Goal: Task Accomplishment & Management: Manage account settings

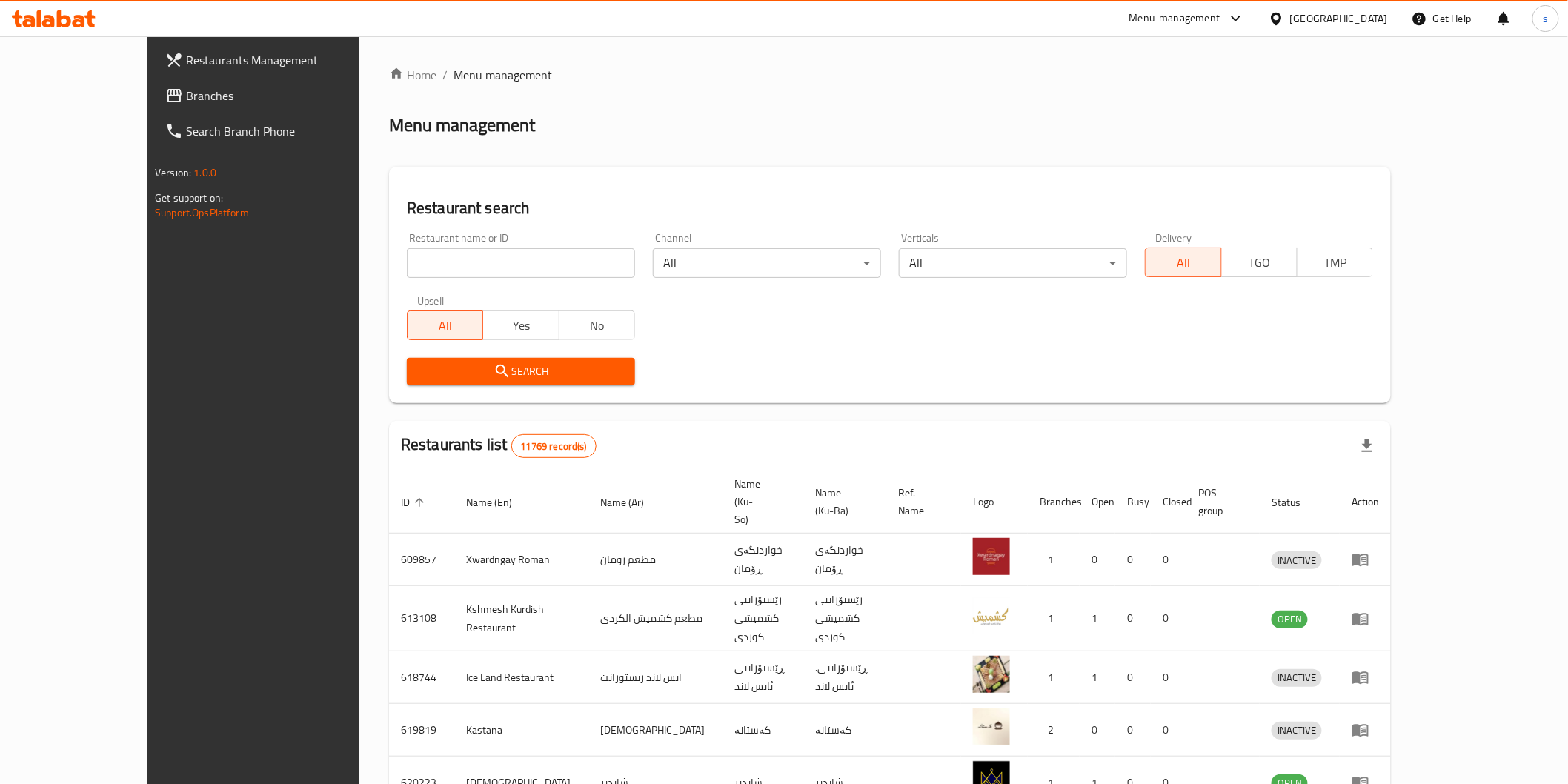
click at [455, 267] on input "search" at bounding box center [520, 263] width 229 height 30
paste input "Italian Pasta"
type input "Italian Pasta"
click button "Search" at bounding box center [520, 371] width 229 height 27
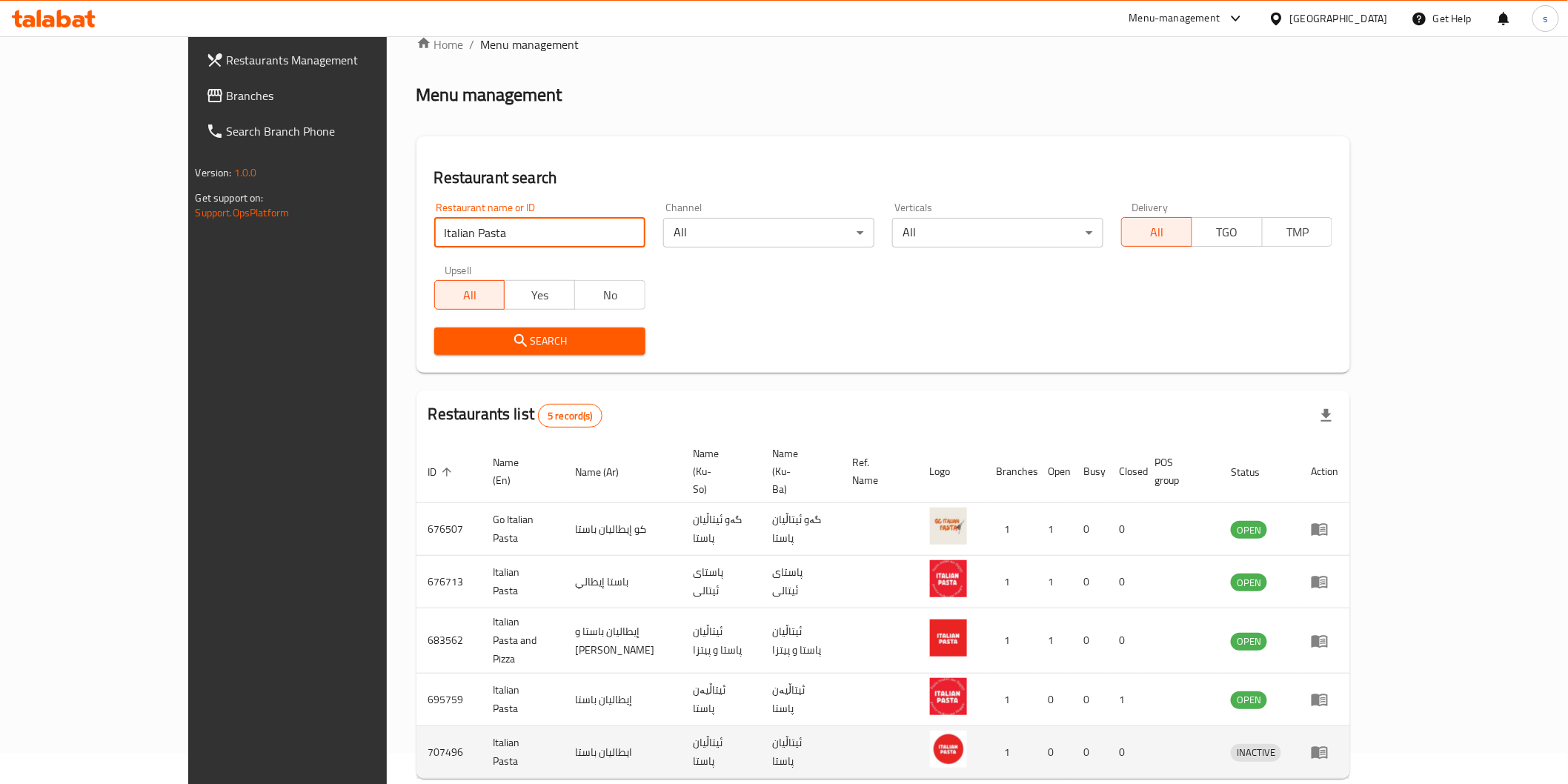
scroll to position [60, 0]
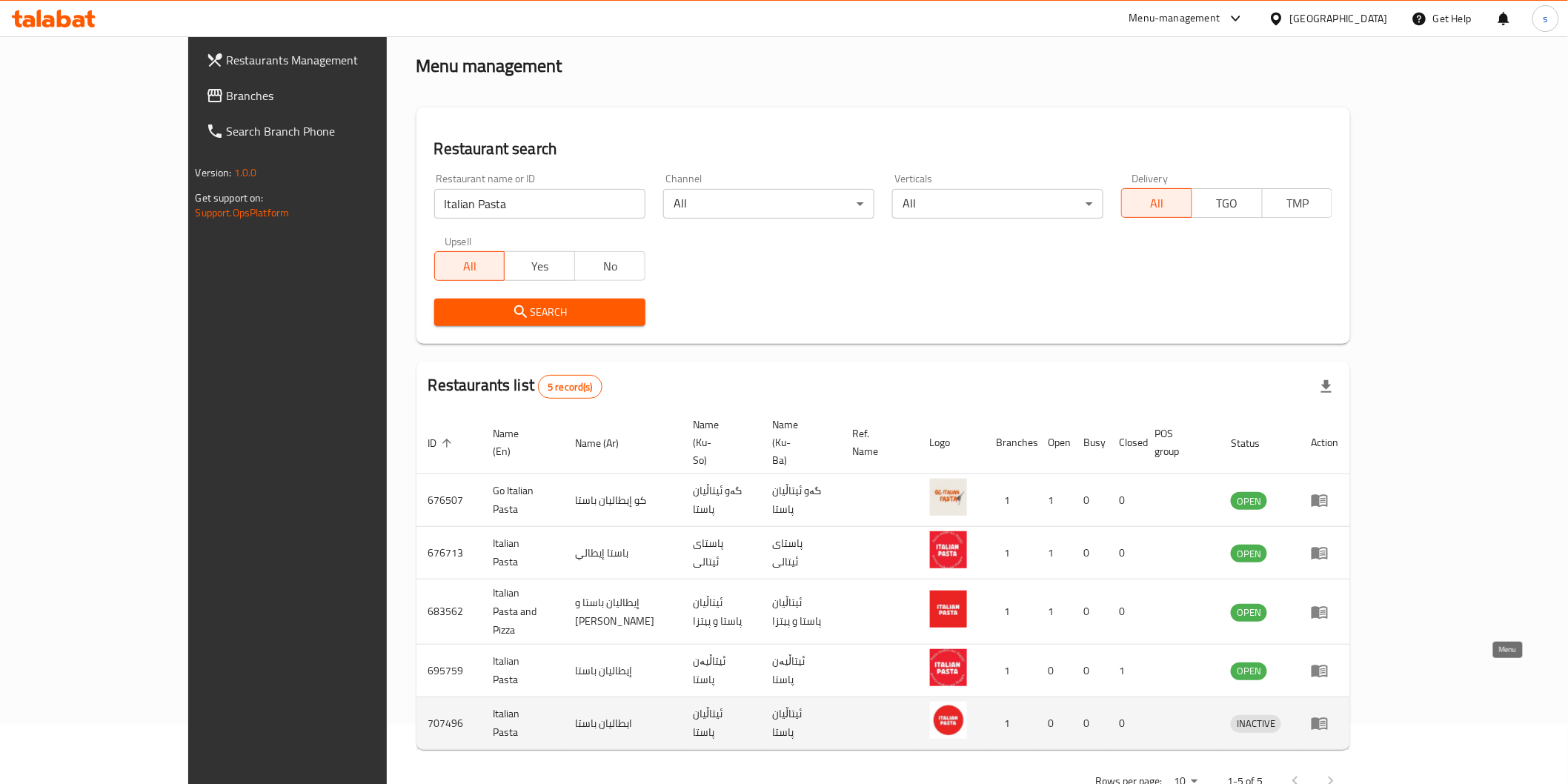
click at [1329, 715] on icon "enhanced table" at bounding box center [1320, 724] width 18 height 18
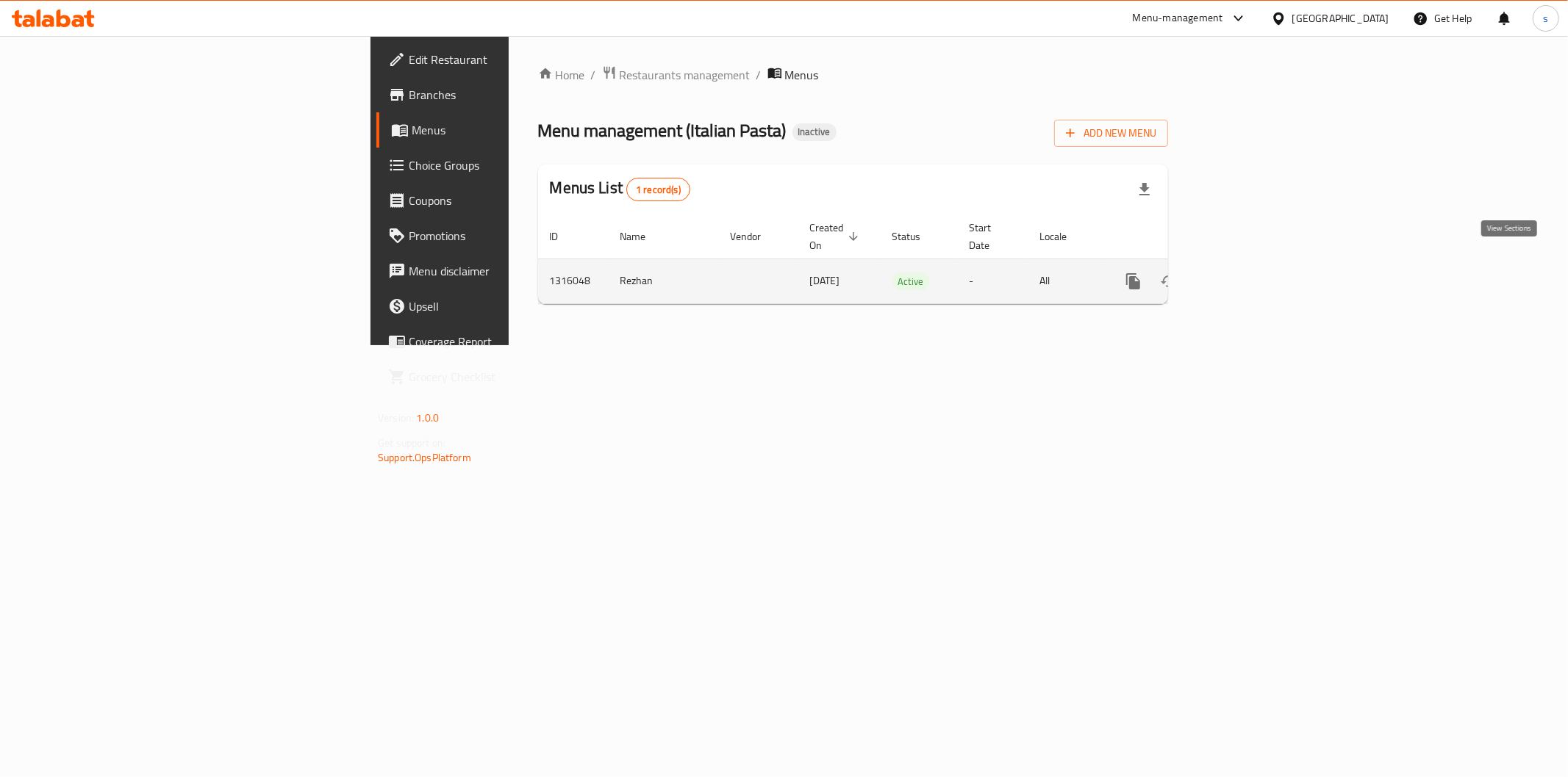
click at [1248, 273] on icon "enhanced table" at bounding box center [1239, 281] width 17 height 17
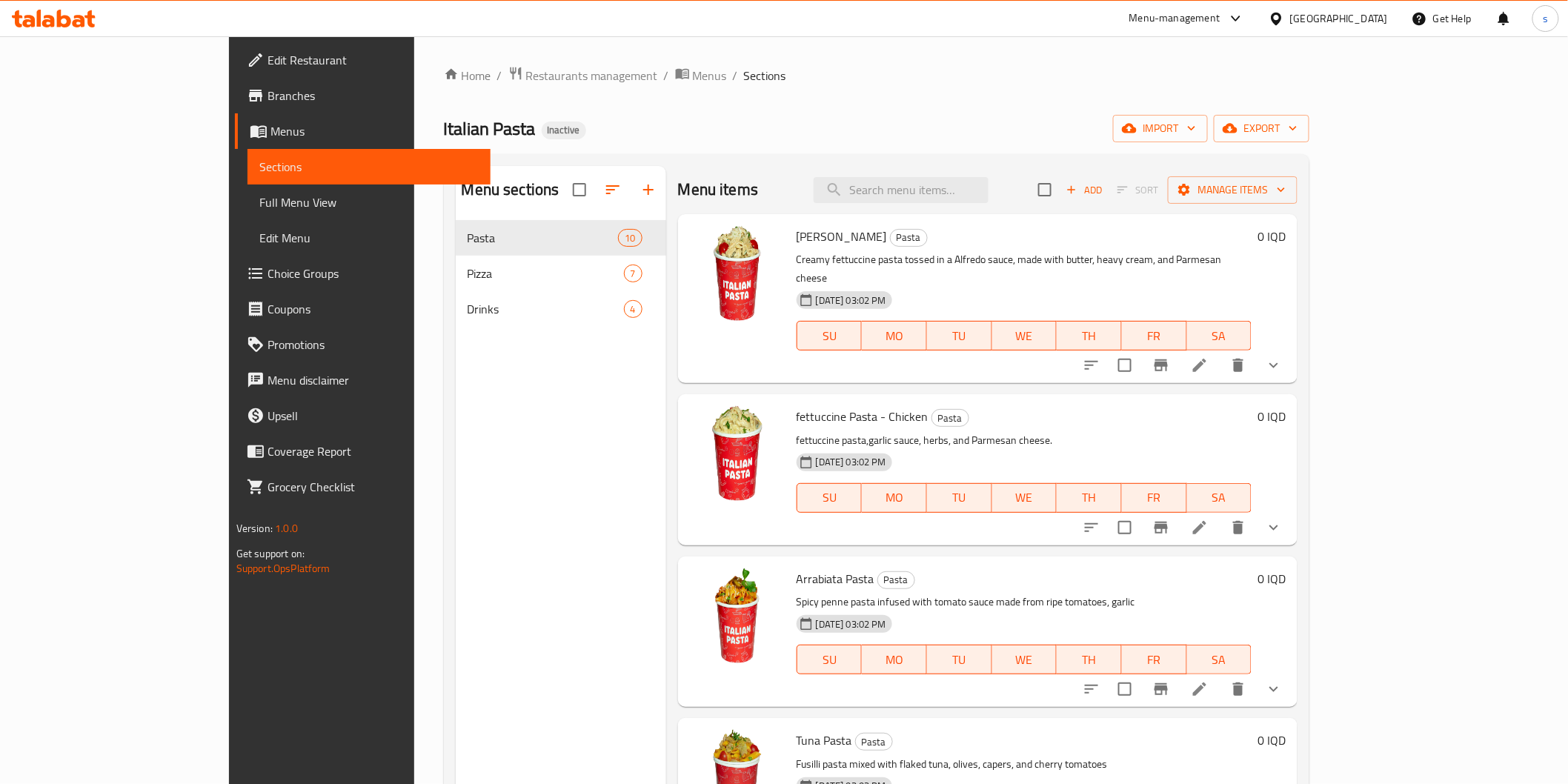
click at [259, 200] on span "Full Menu View" at bounding box center [369, 202] width 219 height 18
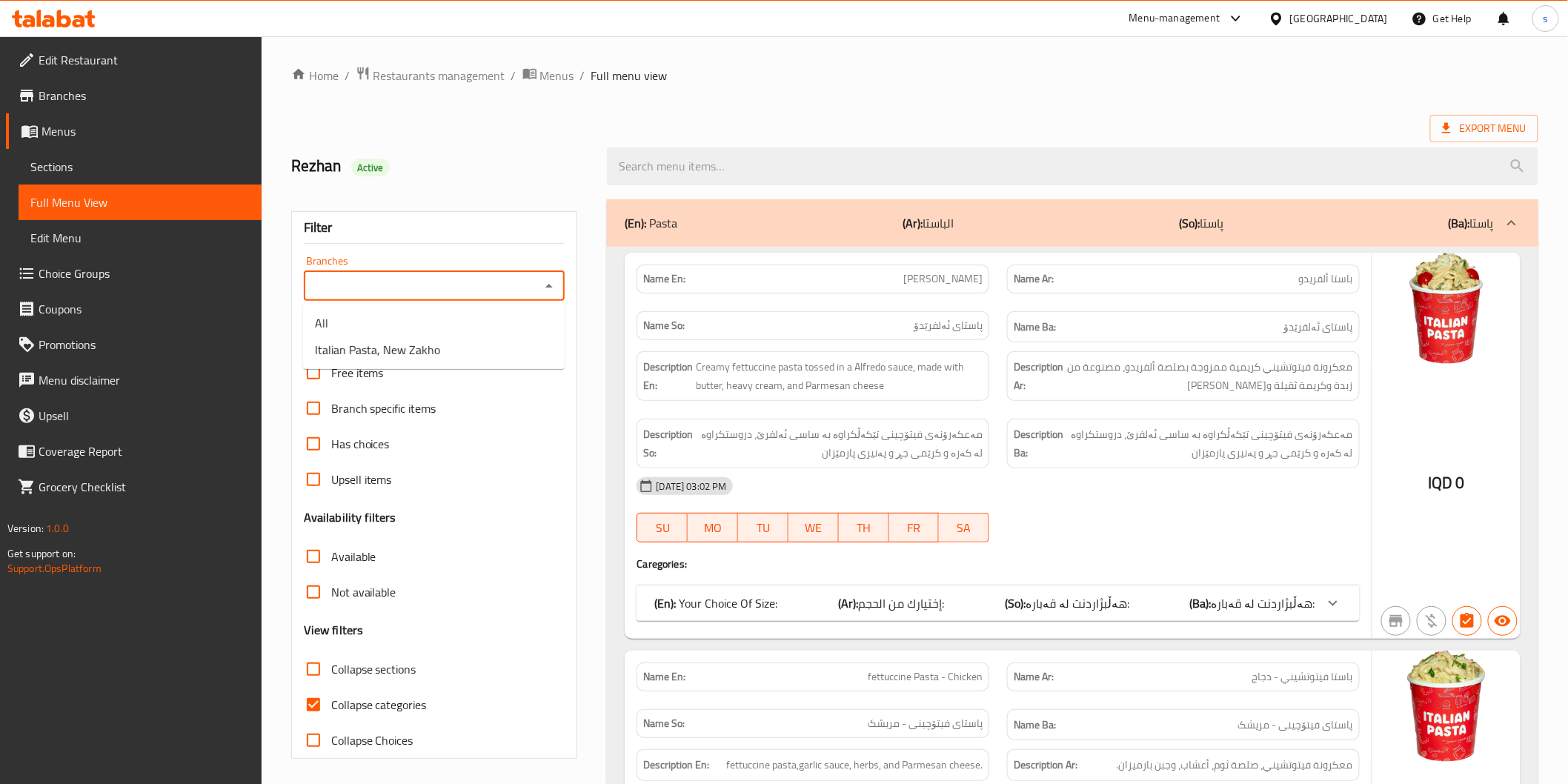
click at [421, 280] on input "Branches" at bounding box center [422, 286] width 229 height 21
click at [427, 346] on span "Italian Pasta, New Zakho" at bounding box center [378, 350] width 125 height 18
type input "Italian Pasta, New Zakho"
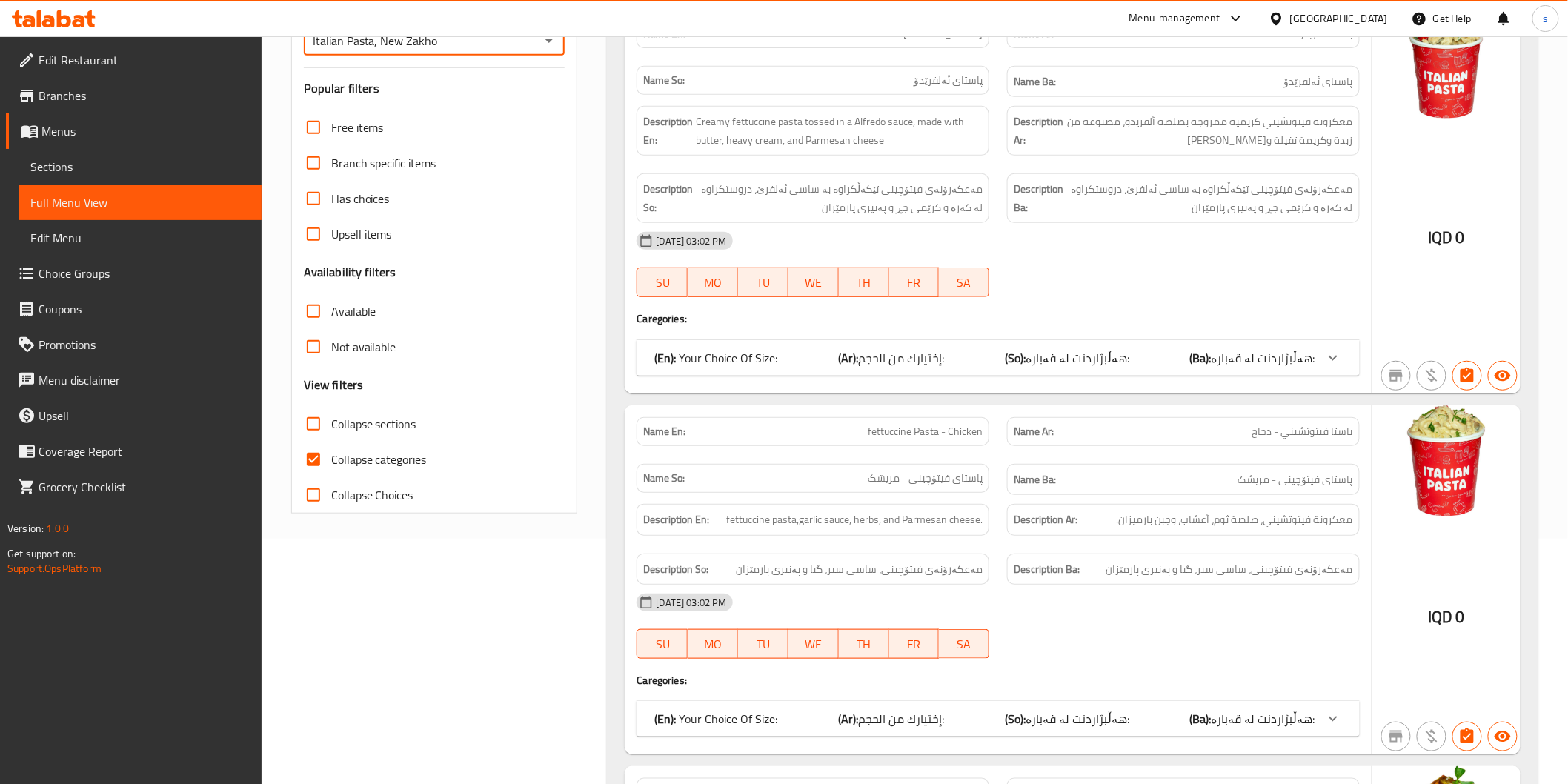
scroll to position [247, 0]
click at [406, 456] on span "Collapse categories" at bounding box center [378, 458] width 95 height 18
click at [331, 456] on input "Collapse categories" at bounding box center [314, 458] width 36 height 36
checkbox input "false"
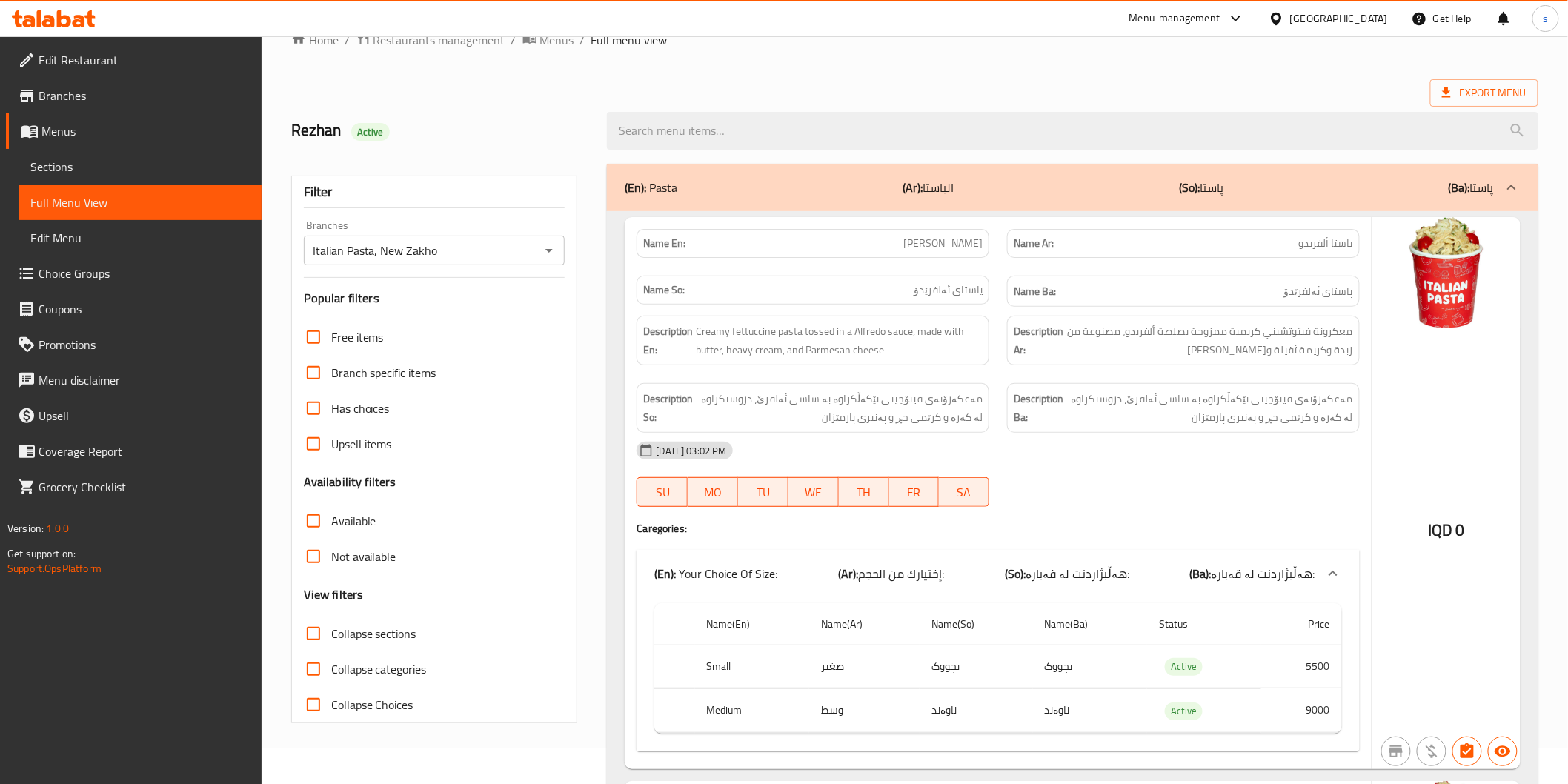
scroll to position [25, 0]
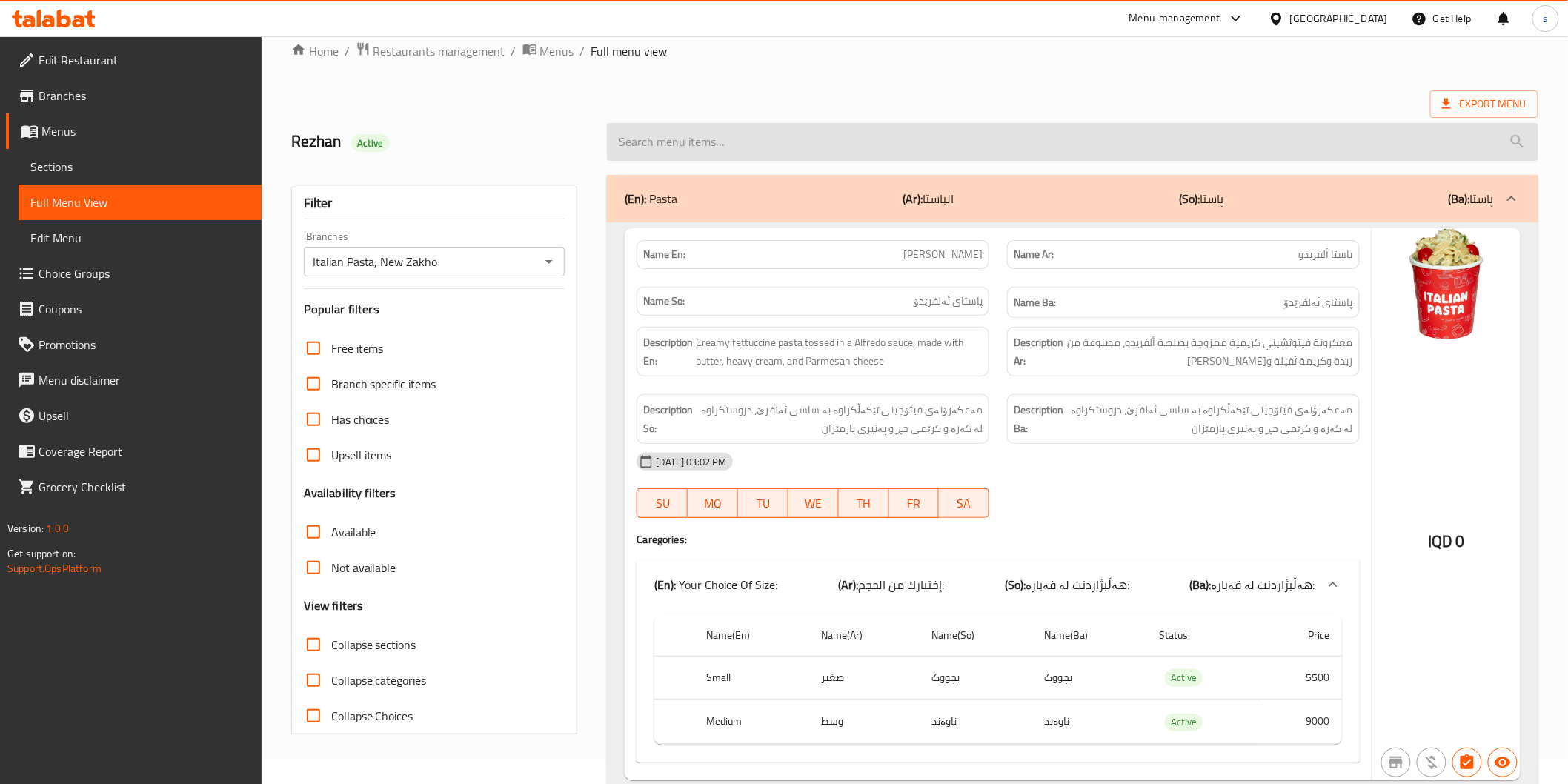
click at [952, 149] on input "search" at bounding box center [1072, 141] width 931 height 38
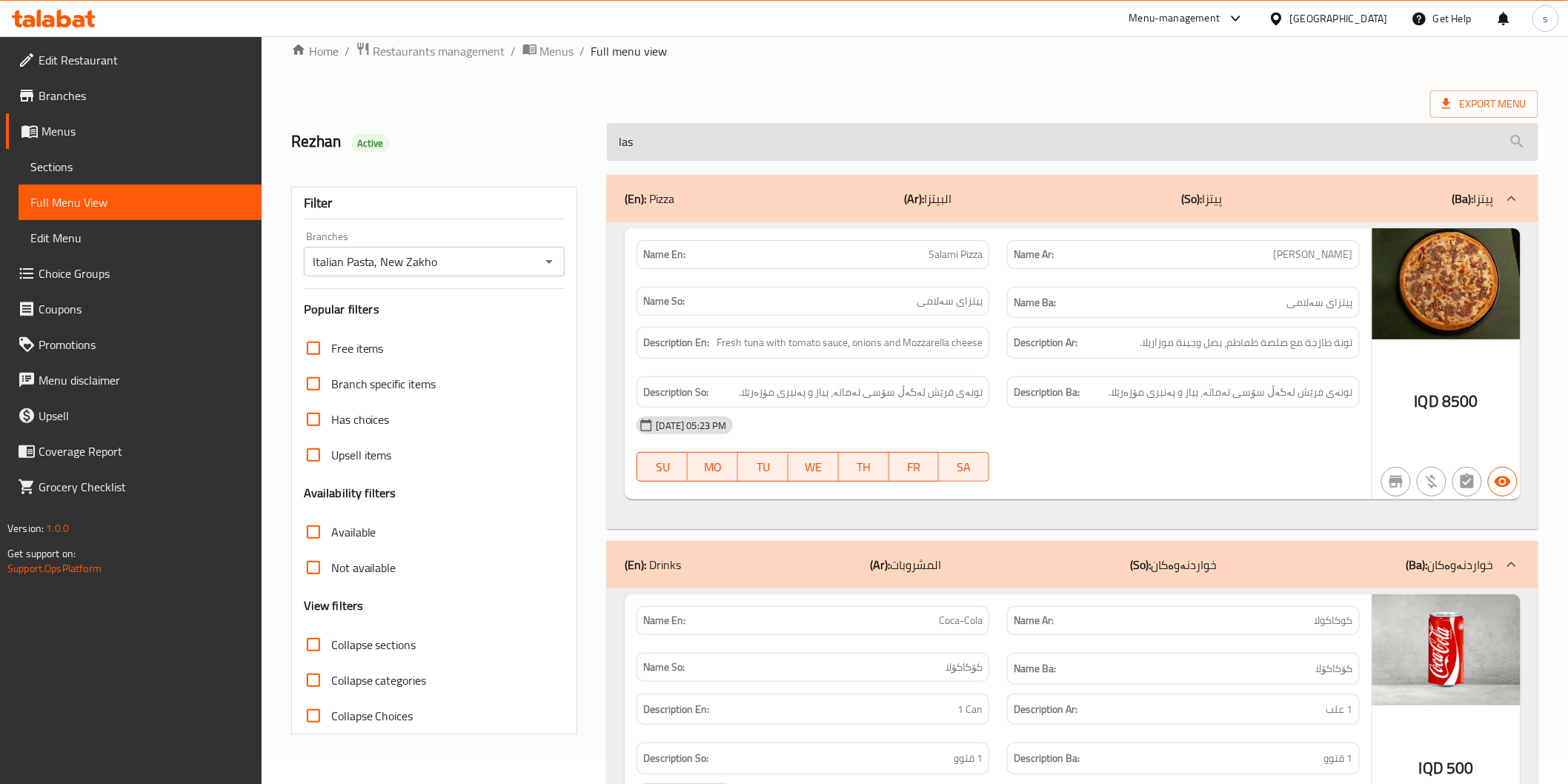
scroll to position [4, 0]
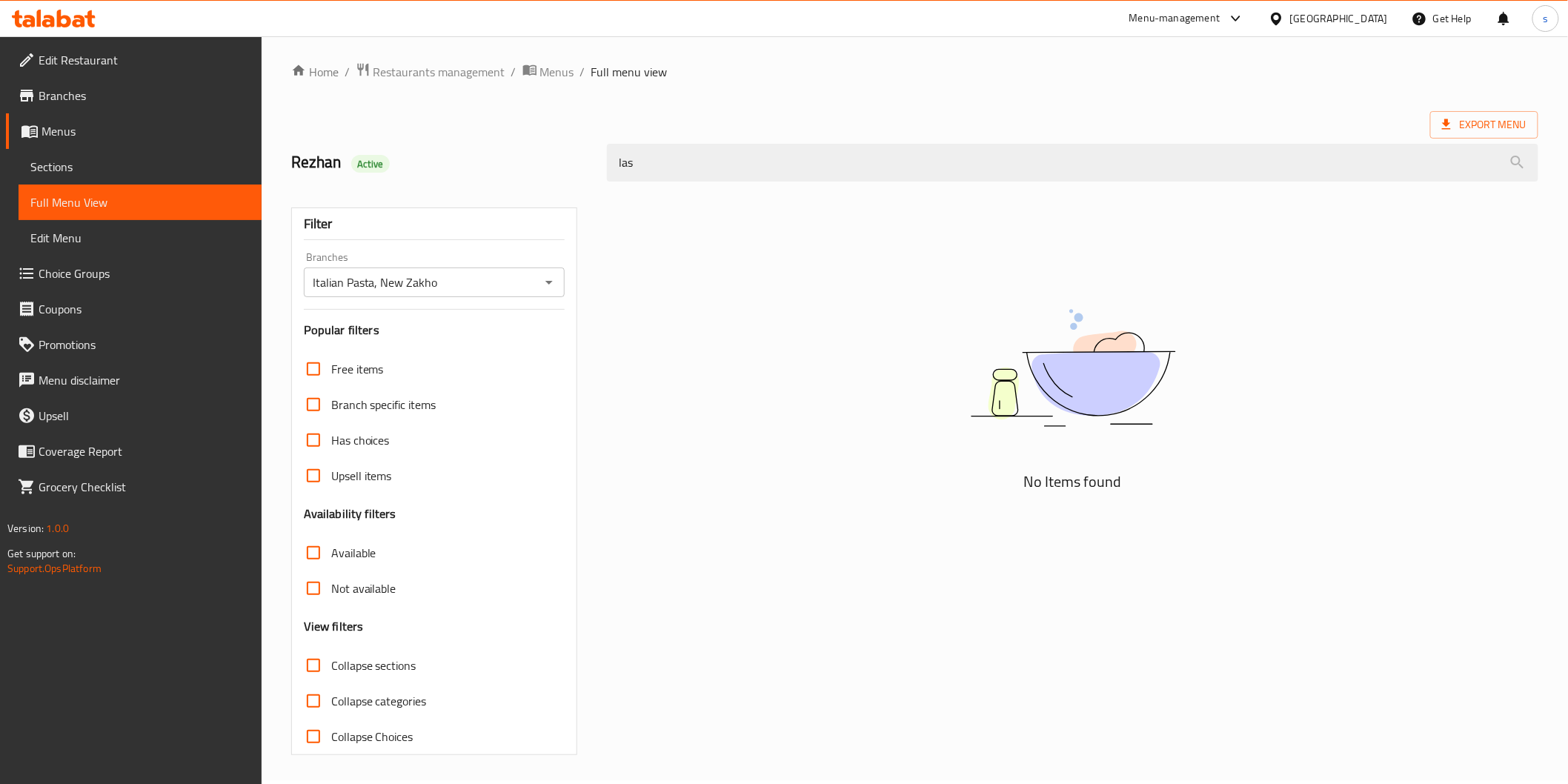
type input "las"
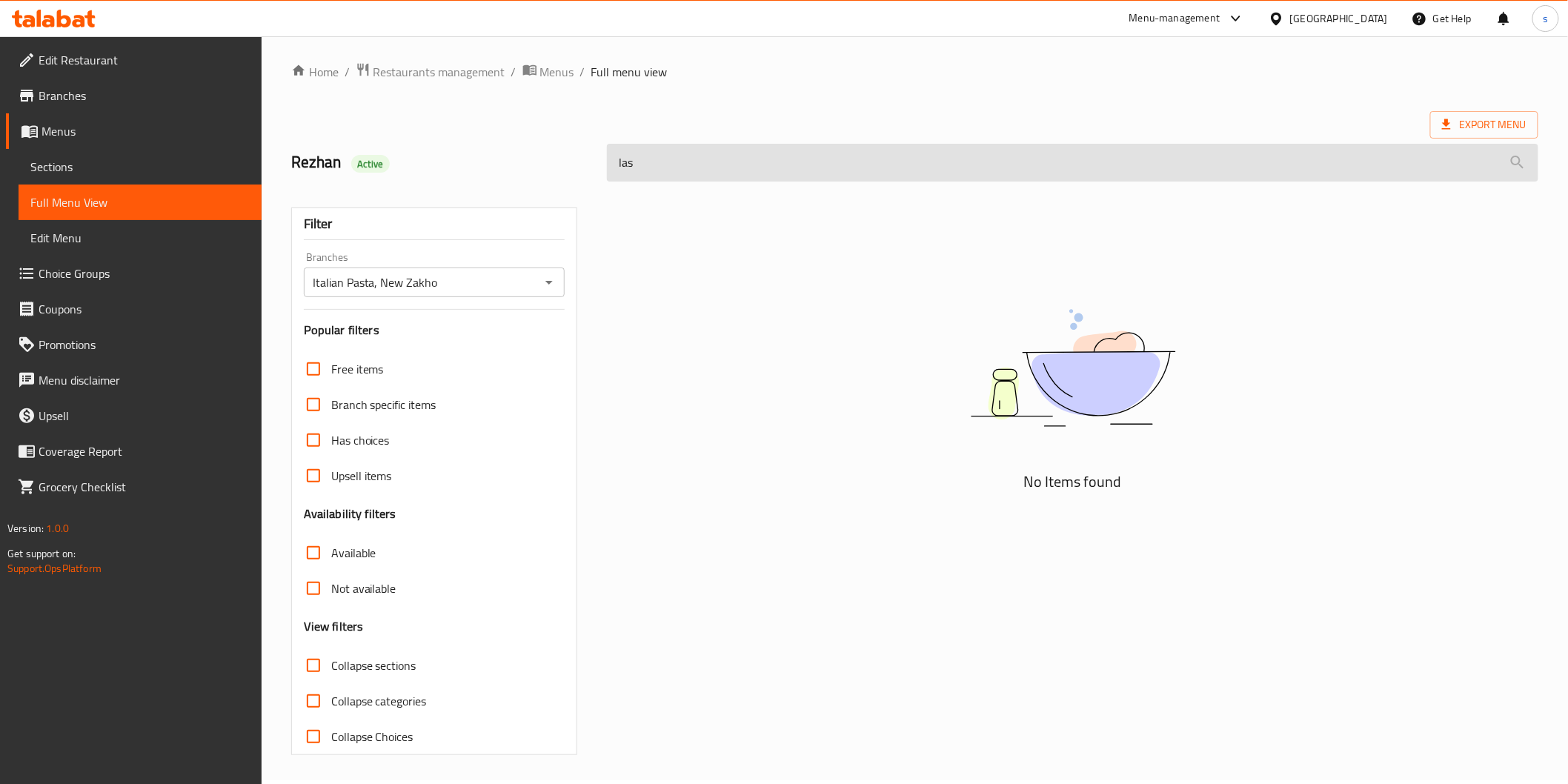
click at [658, 158] on input "las" at bounding box center [1072, 162] width 931 height 38
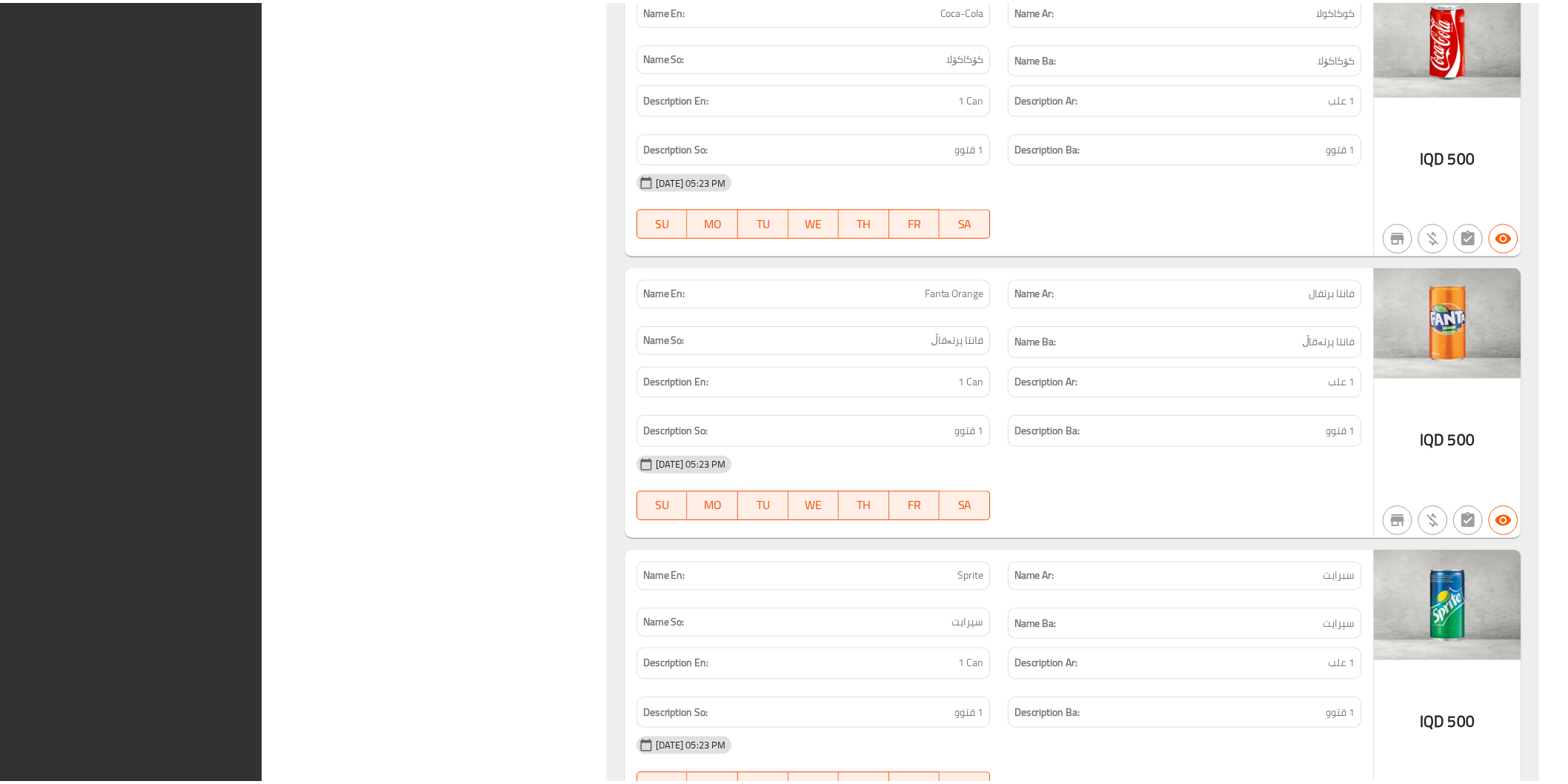
scroll to position [9602, 0]
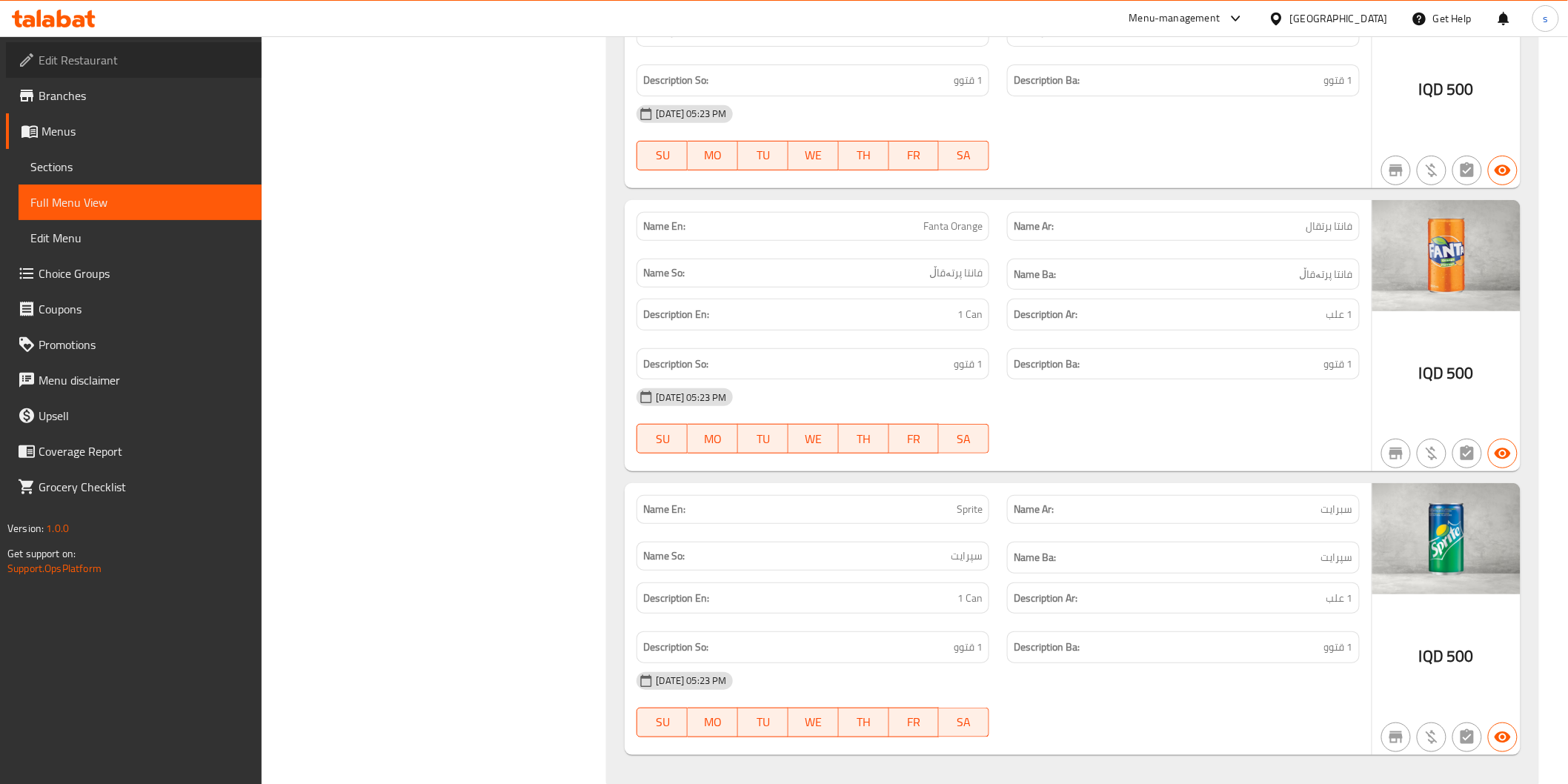
click at [157, 52] on span "Edit Restaurant" at bounding box center [144, 60] width 211 height 18
